Goal: Task Accomplishment & Management: Manage account settings

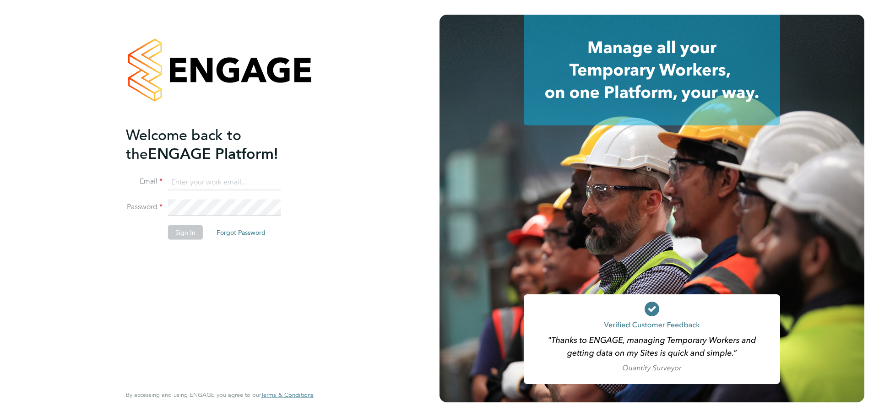
type input "Sydney.Chinyamakobvu@wates.co.uk"
click at [186, 230] on button "Sign In" at bounding box center [185, 232] width 35 height 15
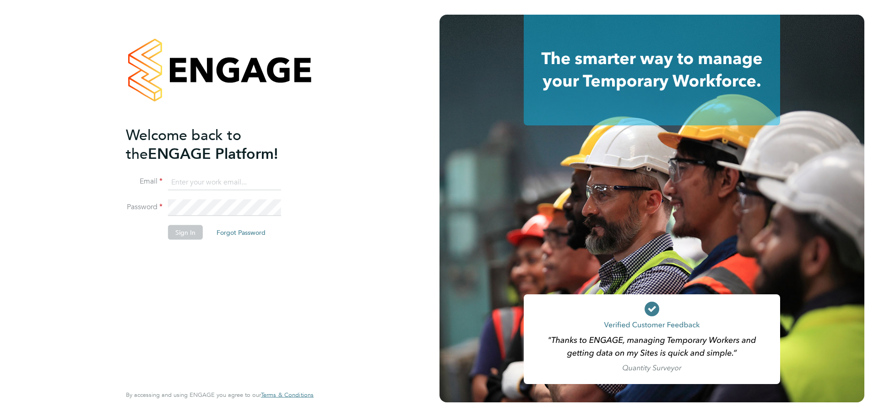
type input "Sydney.Chinyamakobvu@wates.co.uk"
click at [193, 237] on button "Sign In" at bounding box center [185, 232] width 35 height 15
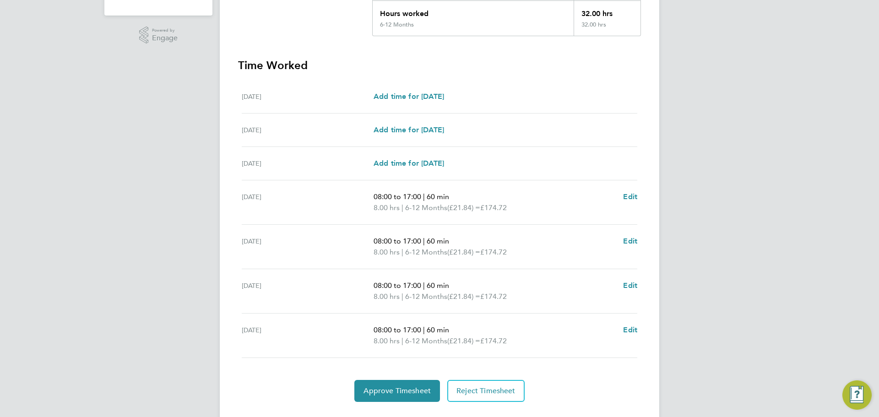
scroll to position [234, 0]
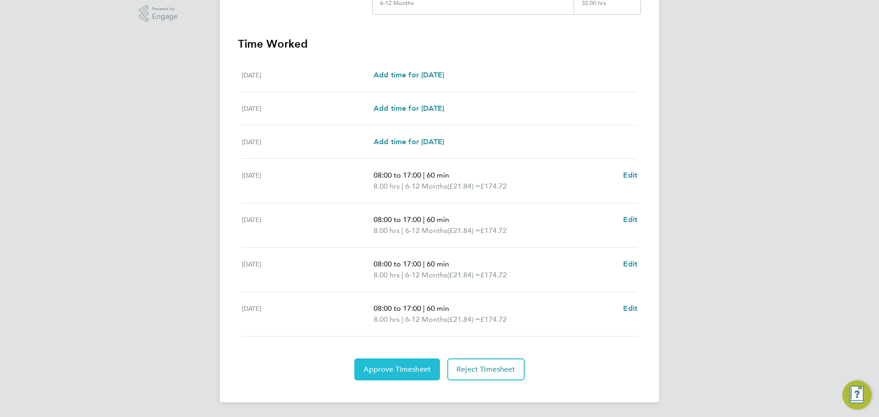
click at [411, 368] on span "Approve Timesheet" at bounding box center [397, 369] width 67 height 9
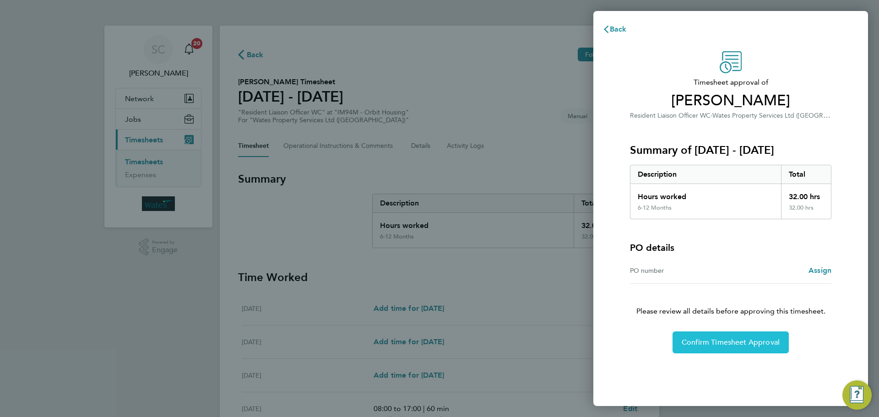
click at [726, 348] on button "Confirm Timesheet Approval" at bounding box center [731, 342] width 116 height 22
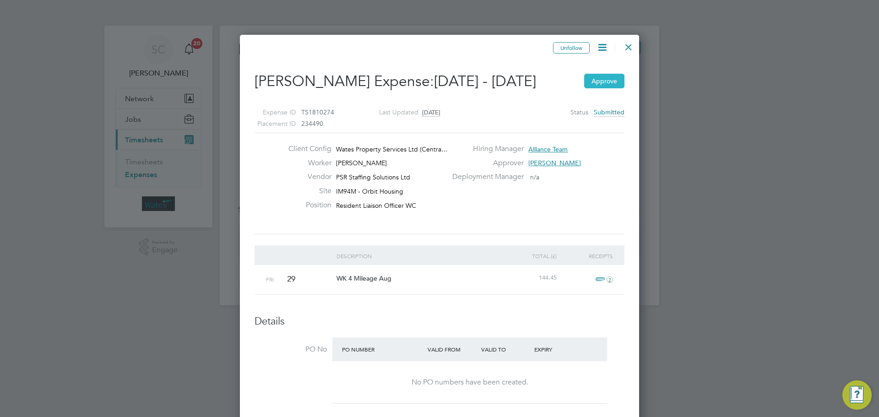
click at [601, 78] on button "Approve" at bounding box center [604, 81] width 40 height 15
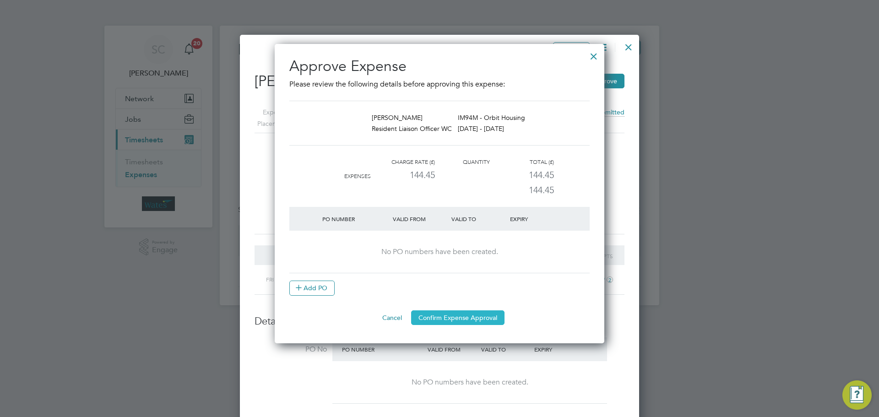
click at [461, 316] on button "Confirm Expense Approval" at bounding box center [457, 317] width 93 height 15
